Goal: Task Accomplishment & Management: Manage account settings

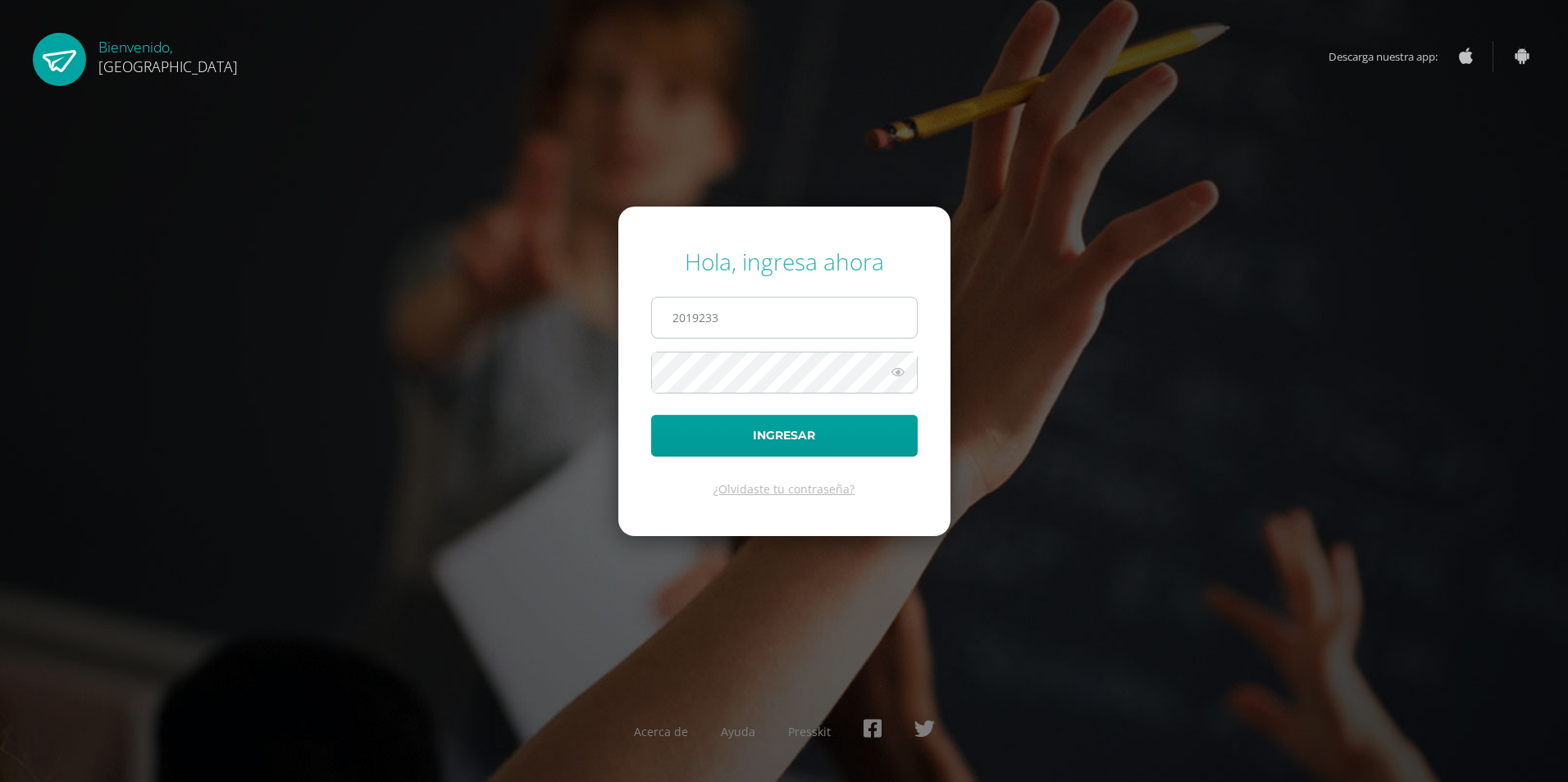
click at [746, 330] on input "2019233" at bounding box center [784, 318] width 265 height 40
type input "2019156ç"
click at [652, 415] on button "Ingresar" at bounding box center [785, 436] width 267 height 42
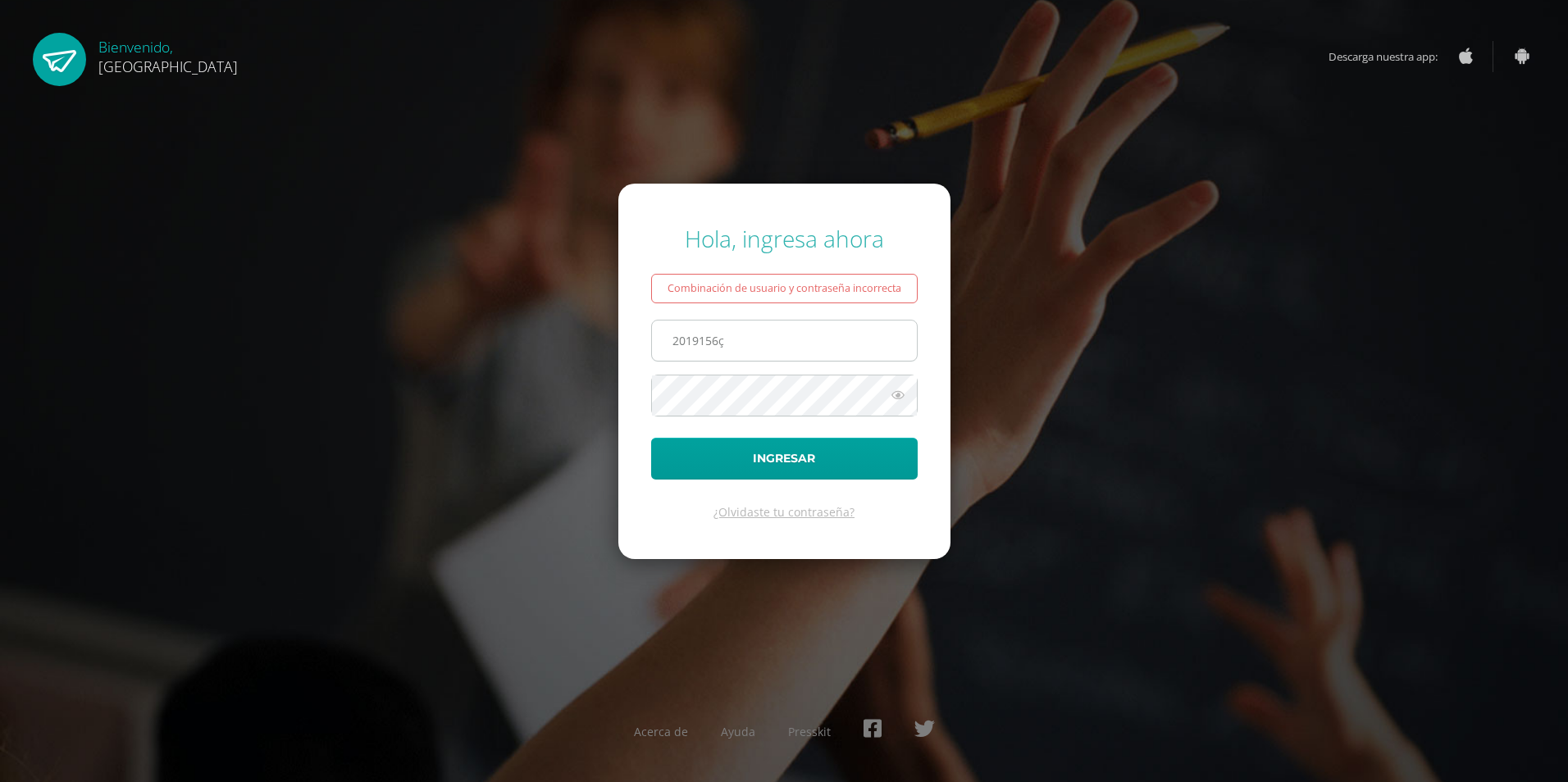
click at [782, 346] on input "2019156ç" at bounding box center [784, 341] width 265 height 40
type input "2019156"
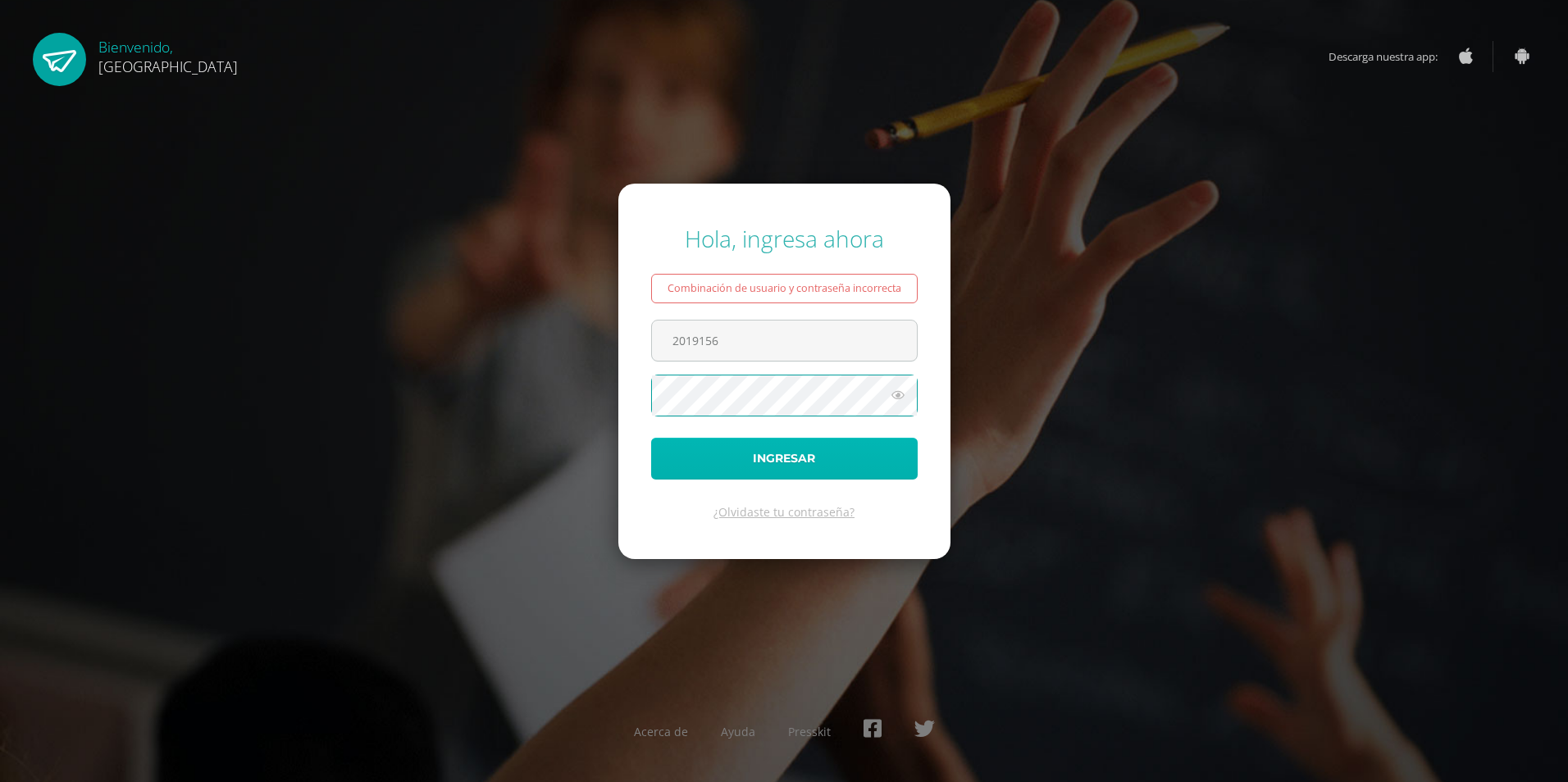
click at [760, 465] on button "Ingresar" at bounding box center [785, 459] width 267 height 42
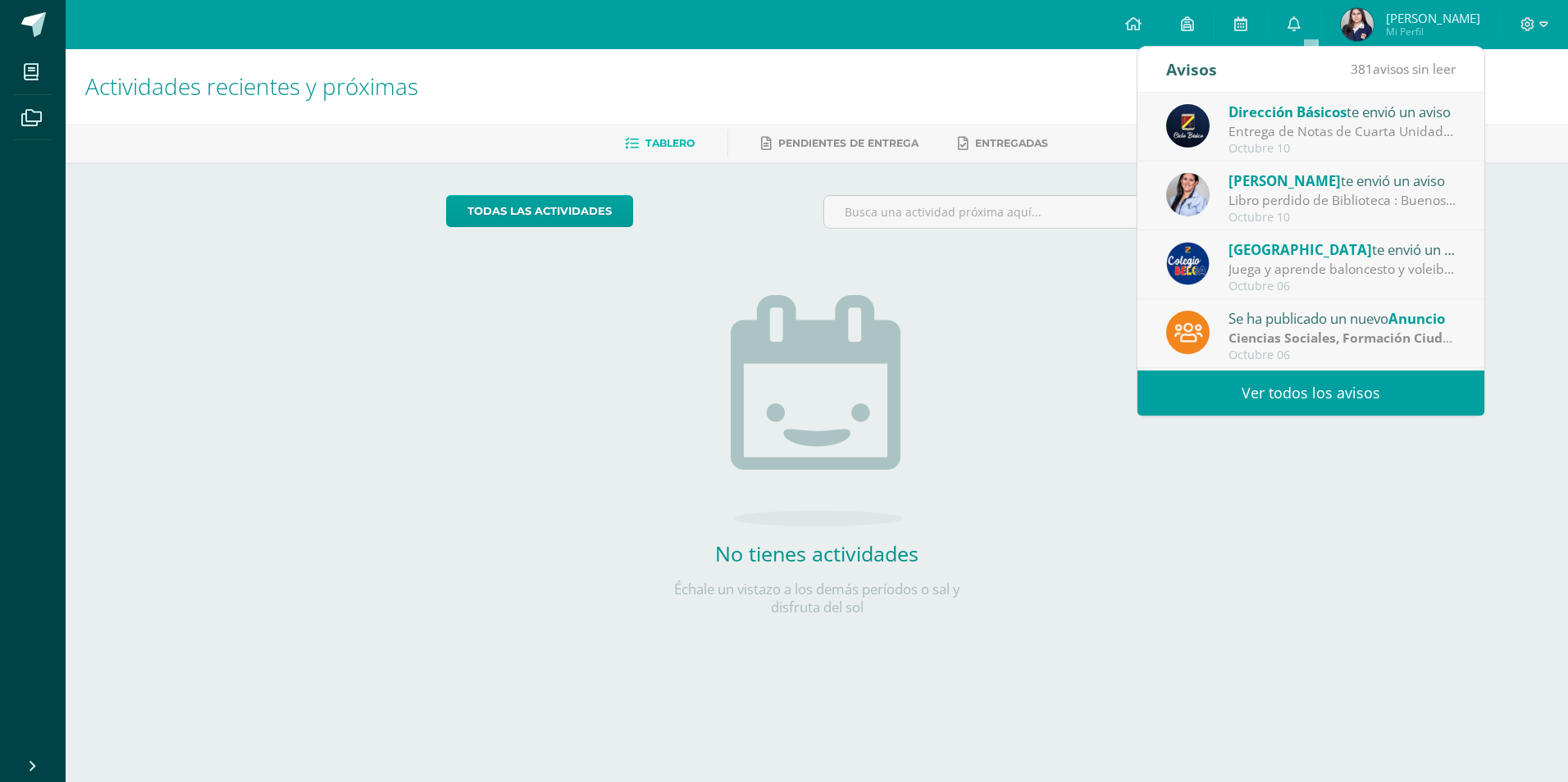
click at [1363, 390] on link "Ver todos los avisos" at bounding box center [1311, 392] width 347 height 45
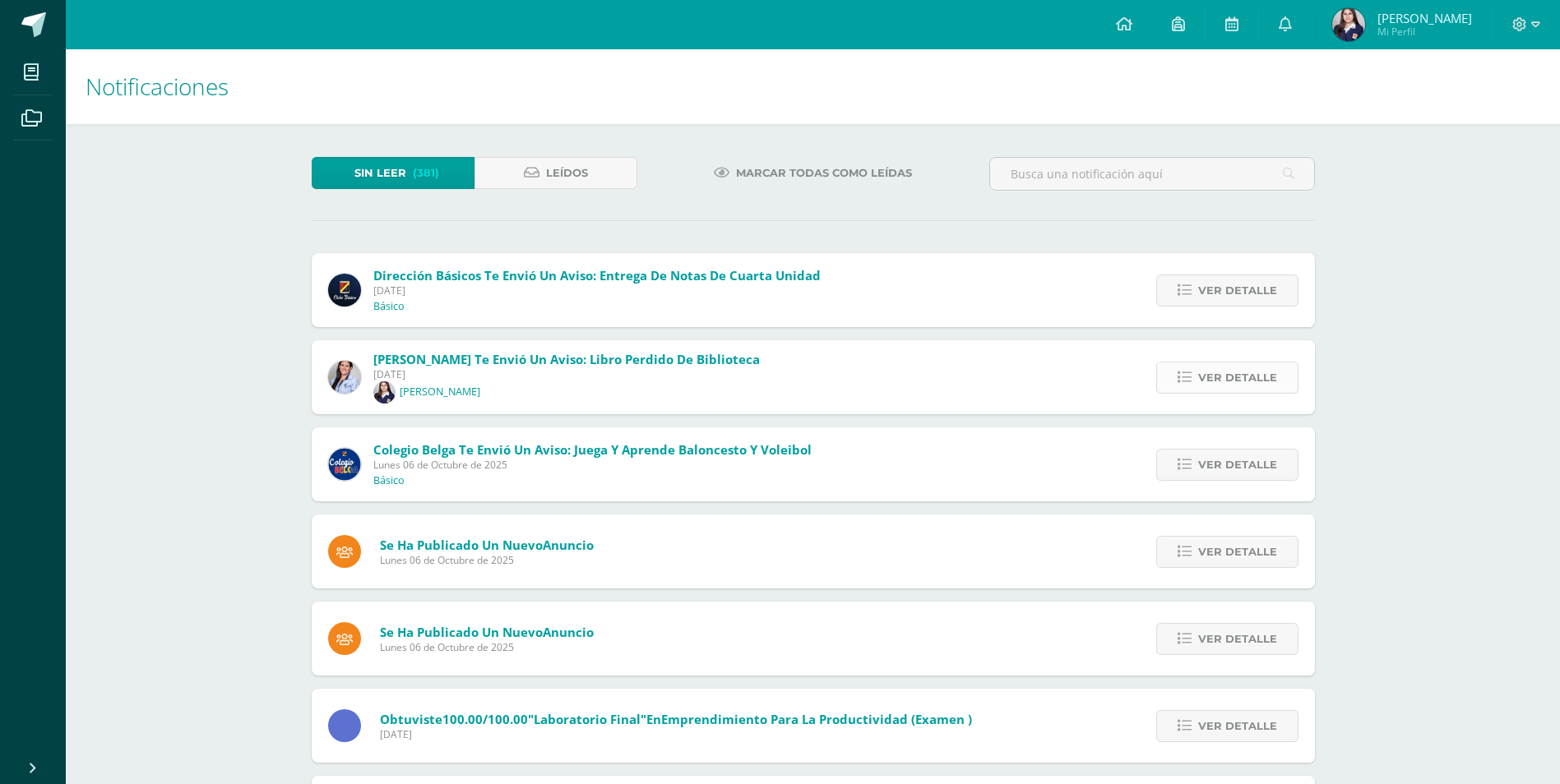
click at [1203, 384] on span "Ver detalle" at bounding box center [1238, 378] width 79 height 31
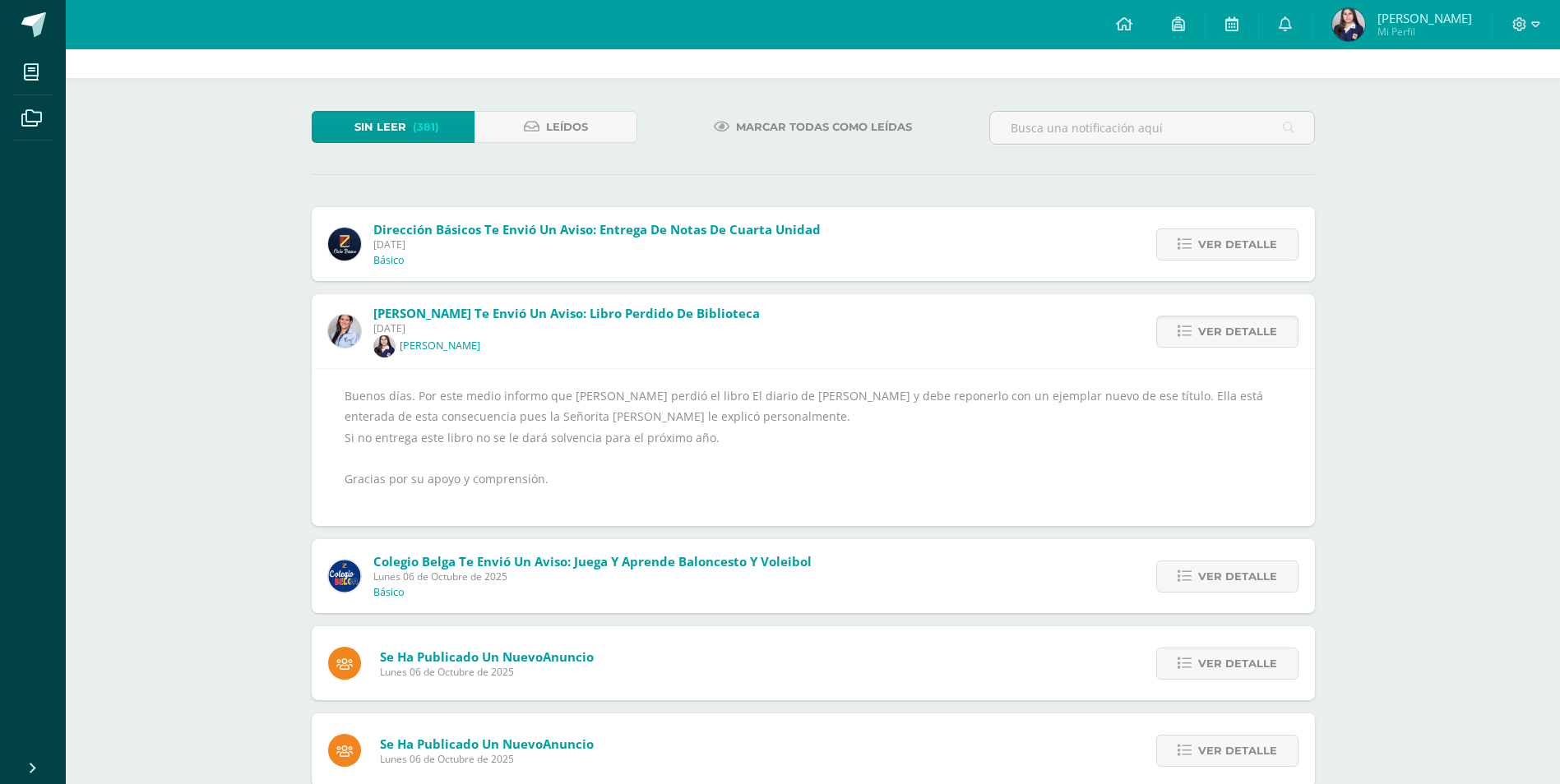
scroll to position [82, 0]
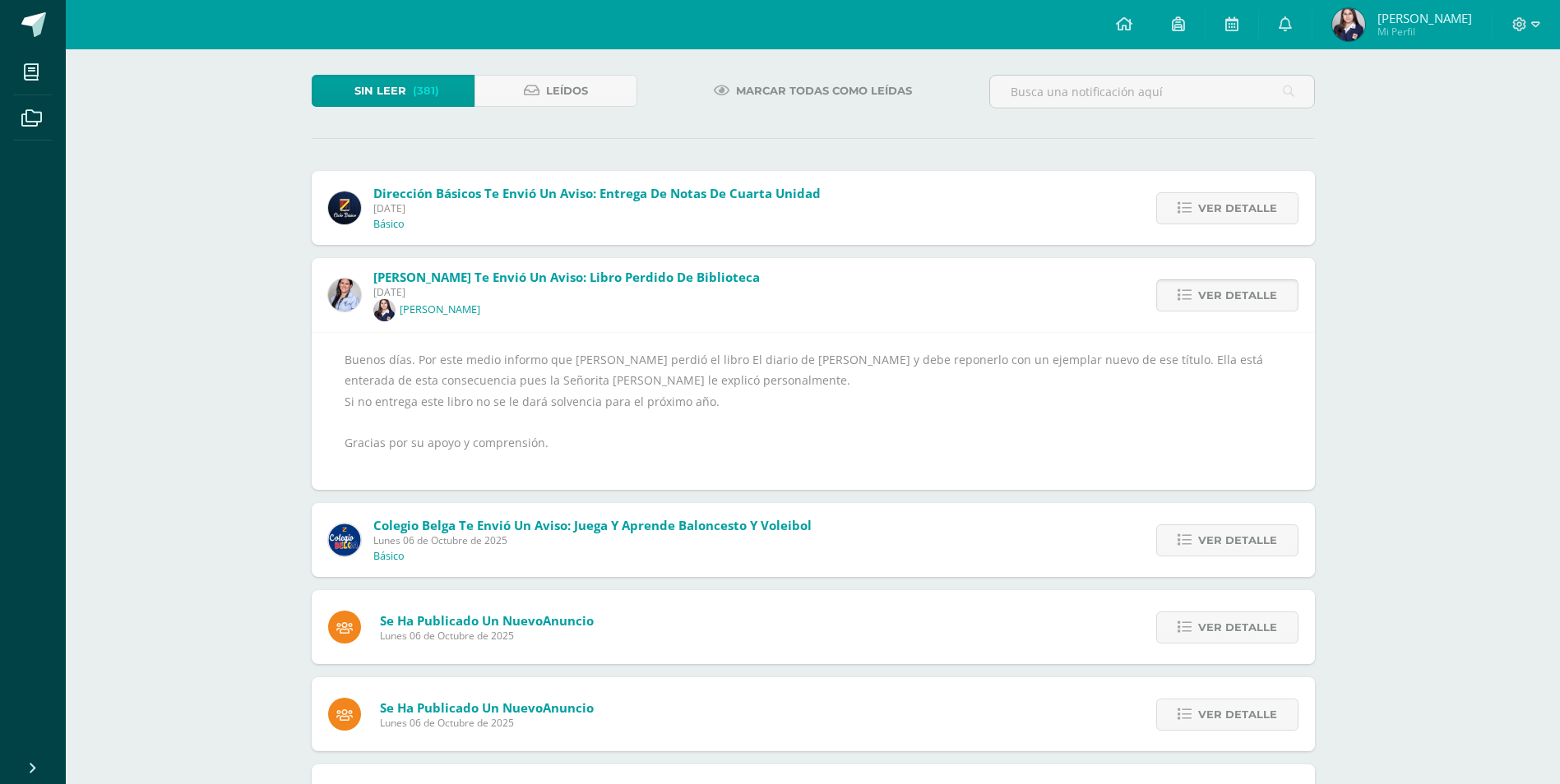
click at [1214, 308] on span "Ver detalle" at bounding box center [1238, 295] width 79 height 31
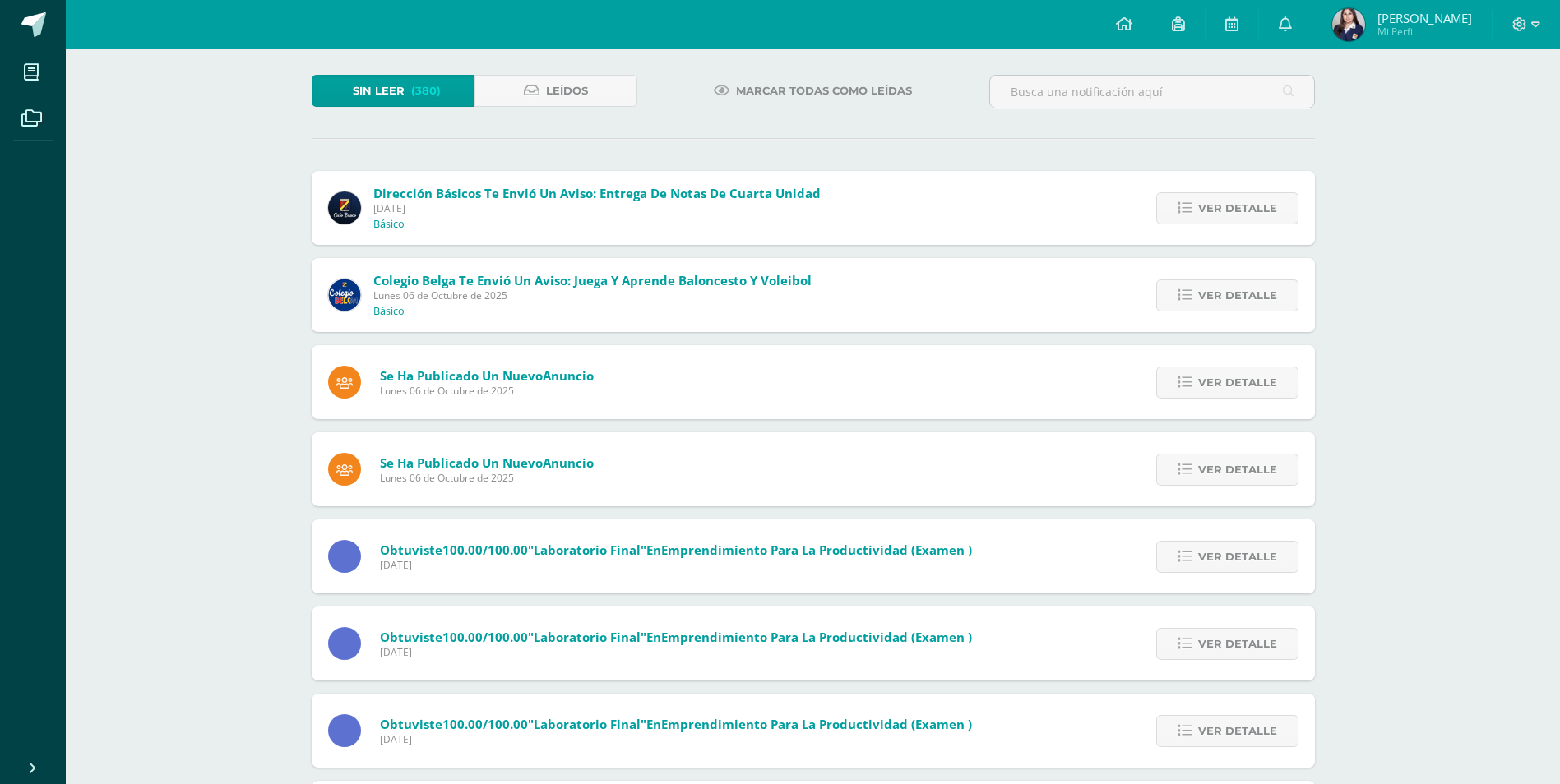
click at [1355, 18] on img at bounding box center [1349, 25] width 33 height 33
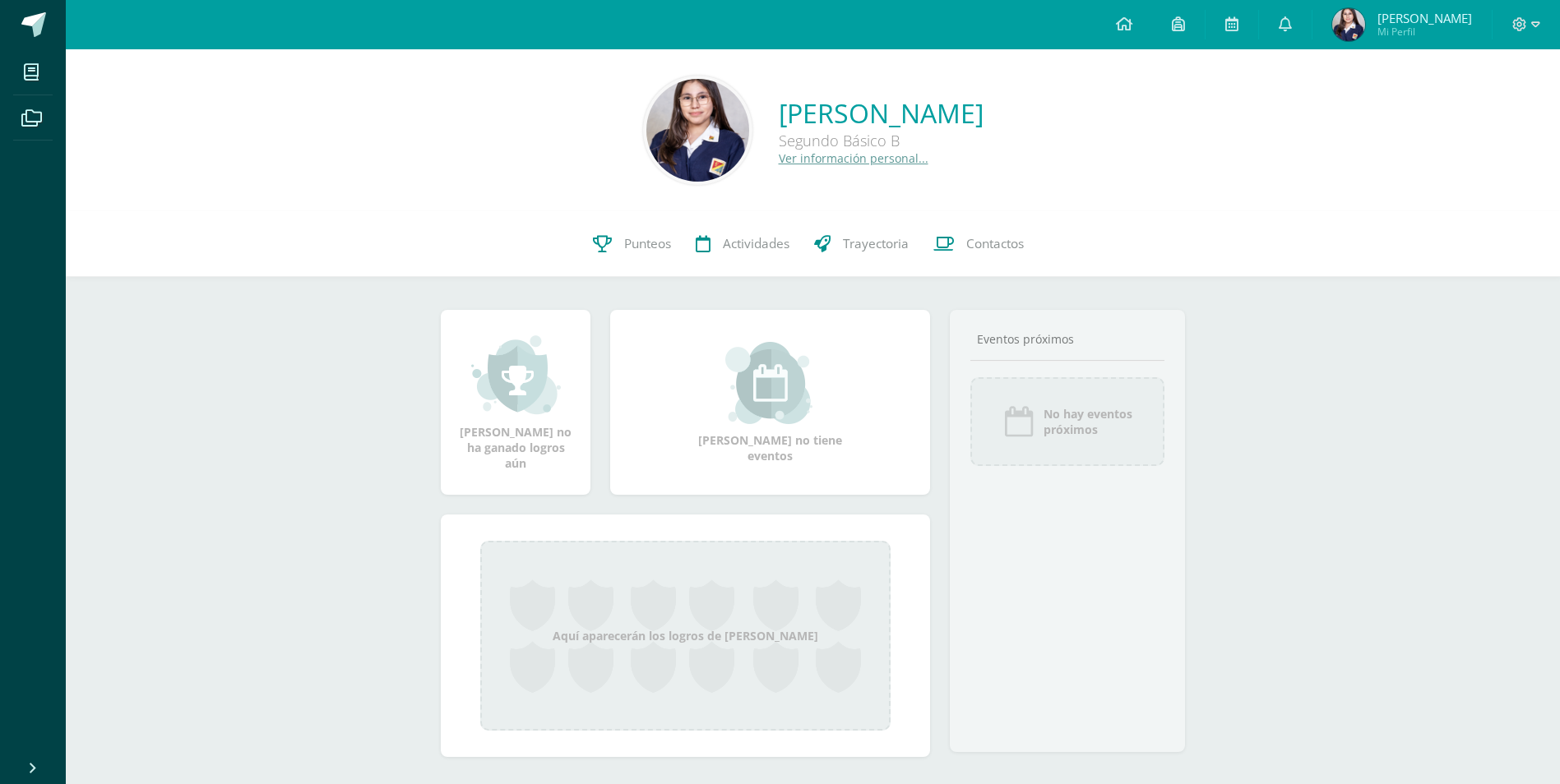
click at [779, 151] on link "Ver información personal..." at bounding box center [854, 158] width 150 height 15
